Goal: Communication & Community: Answer question/provide support

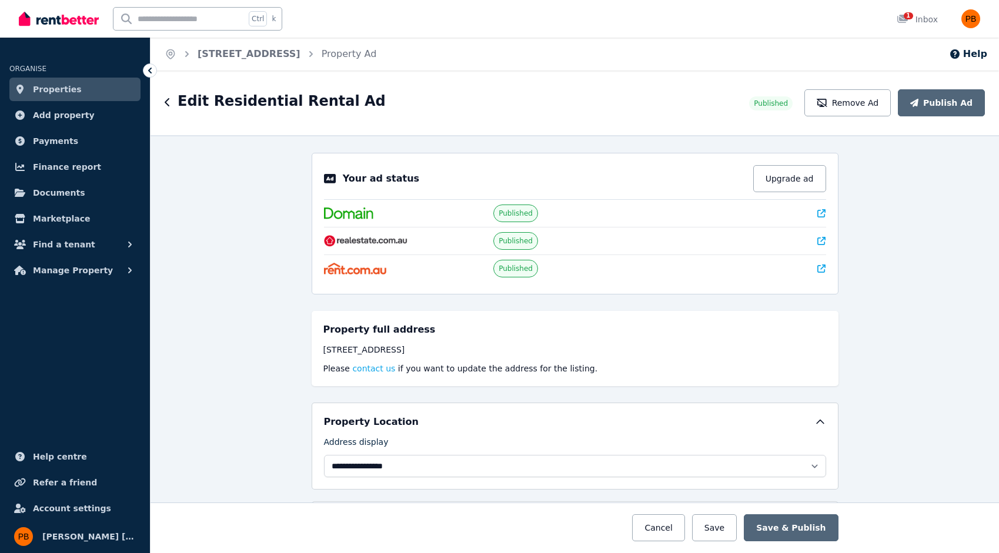
select select "**********"
click at [909, 18] on span "1" at bounding box center [908, 15] width 9 height 7
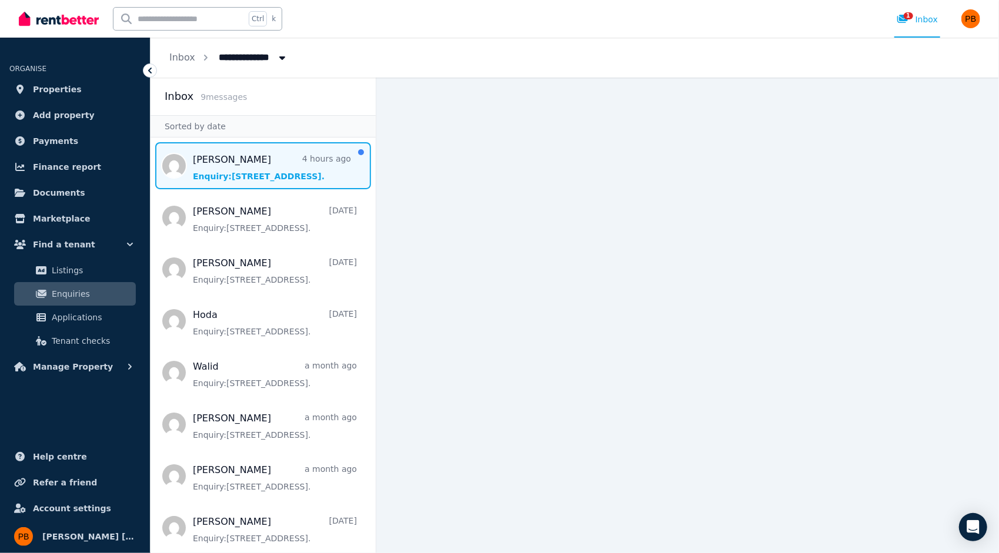
click at [241, 162] on span "Message list" at bounding box center [263, 165] width 225 height 47
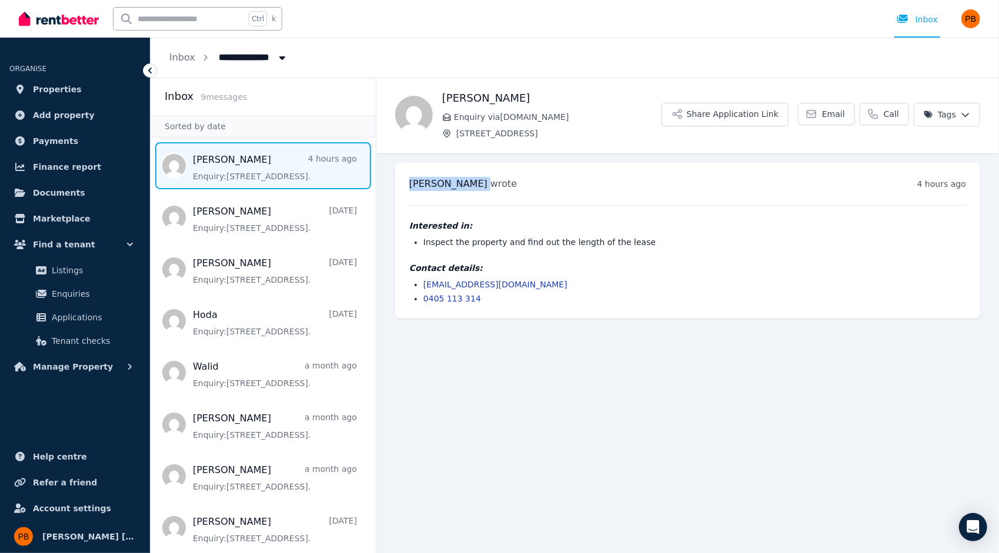
drag, startPoint x: 472, startPoint y: 186, endPoint x: 408, endPoint y: 188, distance: 63.6
click at [408, 188] on div "[PERSON_NAME] wrote 4 hours ago 8:59 am on [DATE] Interested in: Inspect the pr…" at bounding box center [687, 241] width 585 height 156
drag, startPoint x: 408, startPoint y: 188, endPoint x: 421, endPoint y: 188, distance: 12.9
copy h3 "[PERSON_NAME]"
click at [570, 385] on main "Back [PERSON_NAME] Enquiry via [DOMAIN_NAME] [STREET_ADDRESS] Share Application…" at bounding box center [687, 316] width 623 height 476
